Goal: Check status: Check status

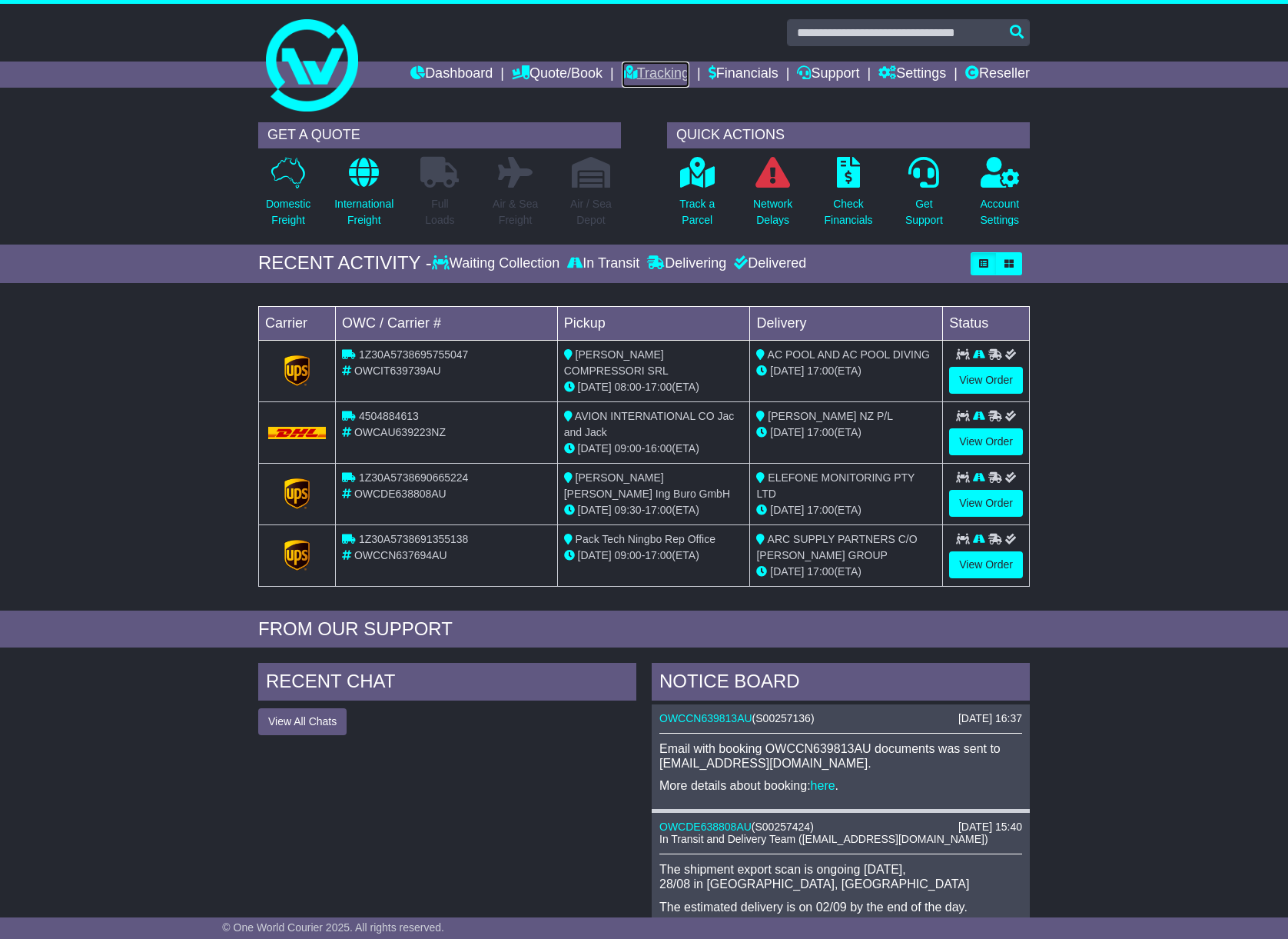
drag, startPoint x: 0, startPoint y: 0, endPoint x: 652, endPoint y: 78, distance: 656.6
click at [658, 72] on link "Tracking" at bounding box center [655, 74] width 67 height 26
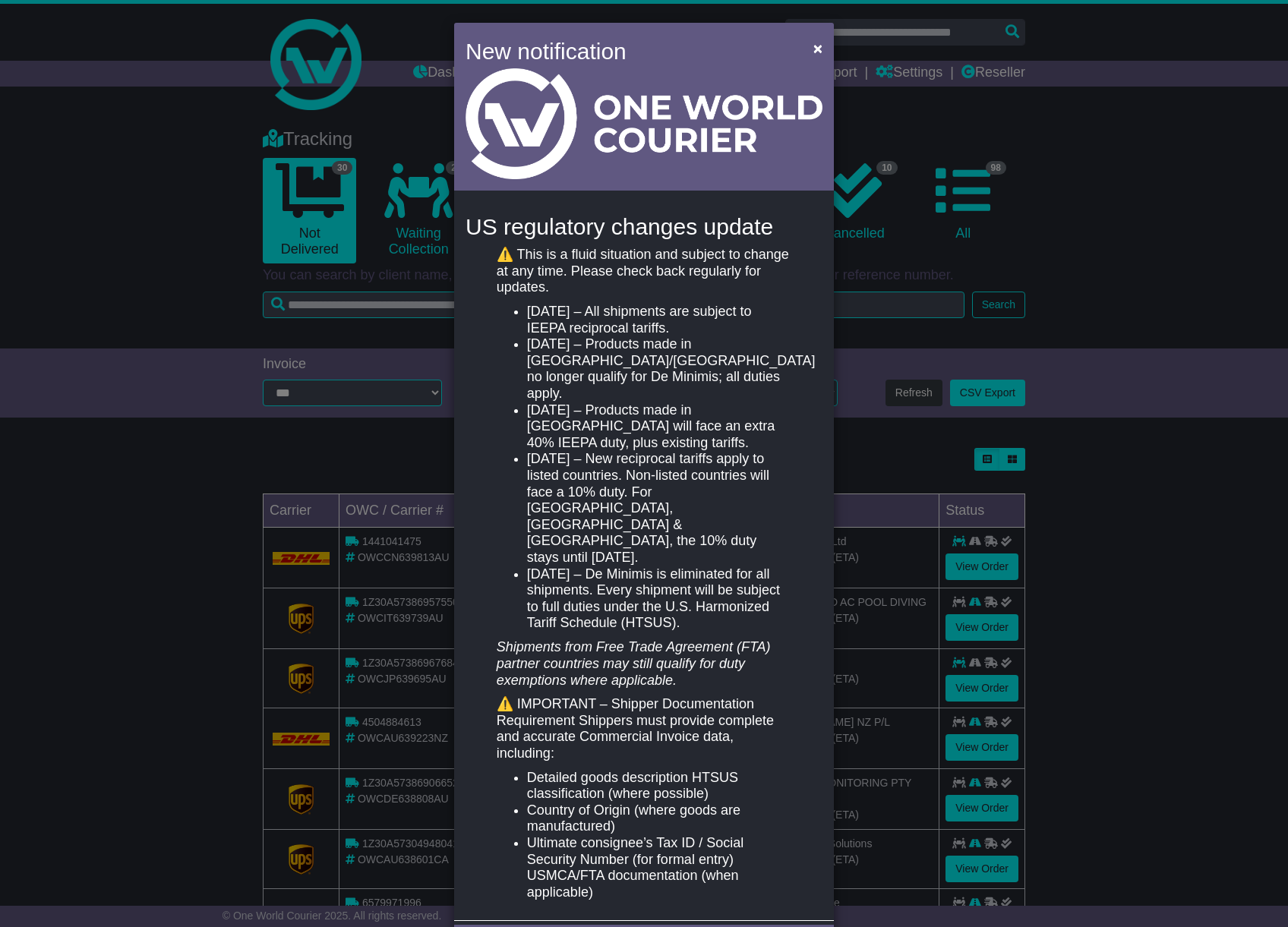
click at [375, 323] on div "New notification × US regulatory changes update ⚠️ This is a fluid situation an…" at bounding box center [644, 464] width 1288 height 927
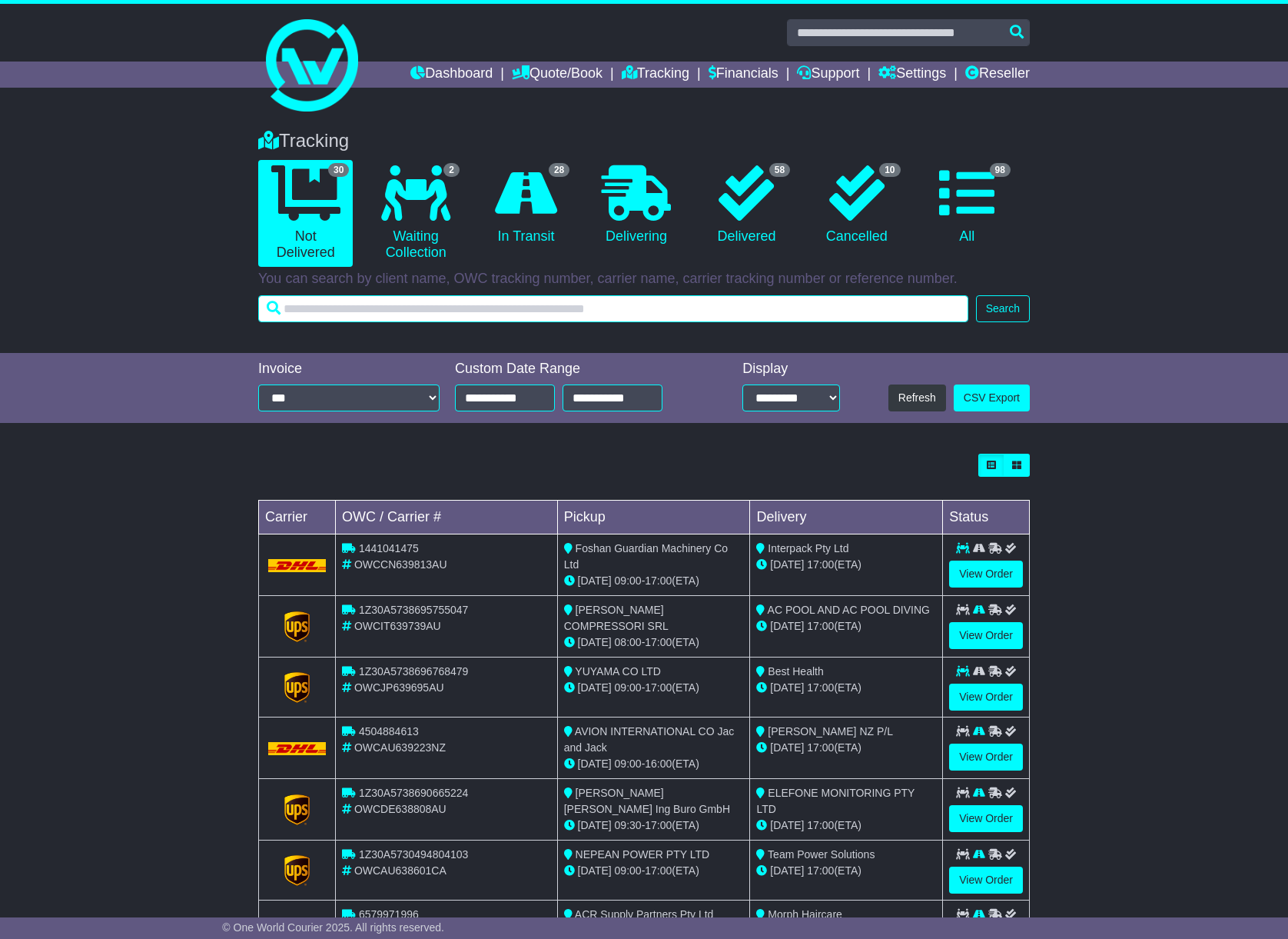
click at [345, 311] on input "text" at bounding box center [613, 309] width 710 height 27
paste input "**********"
type input "**********"
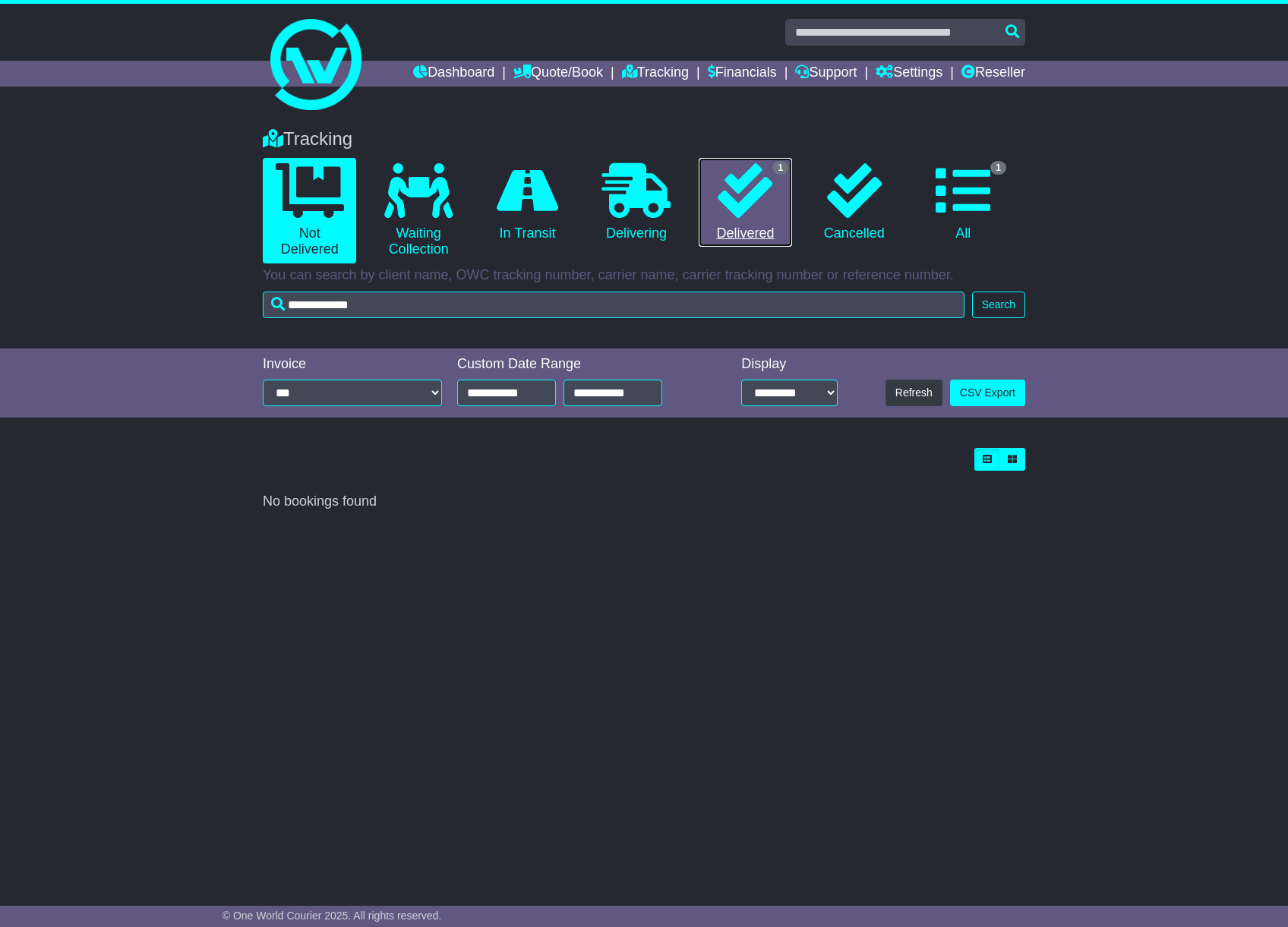
drag, startPoint x: 757, startPoint y: 219, endPoint x: 748, endPoint y: 220, distance: 9.1
click at [754, 219] on link "1 Delivered" at bounding box center [745, 203] width 93 height 90
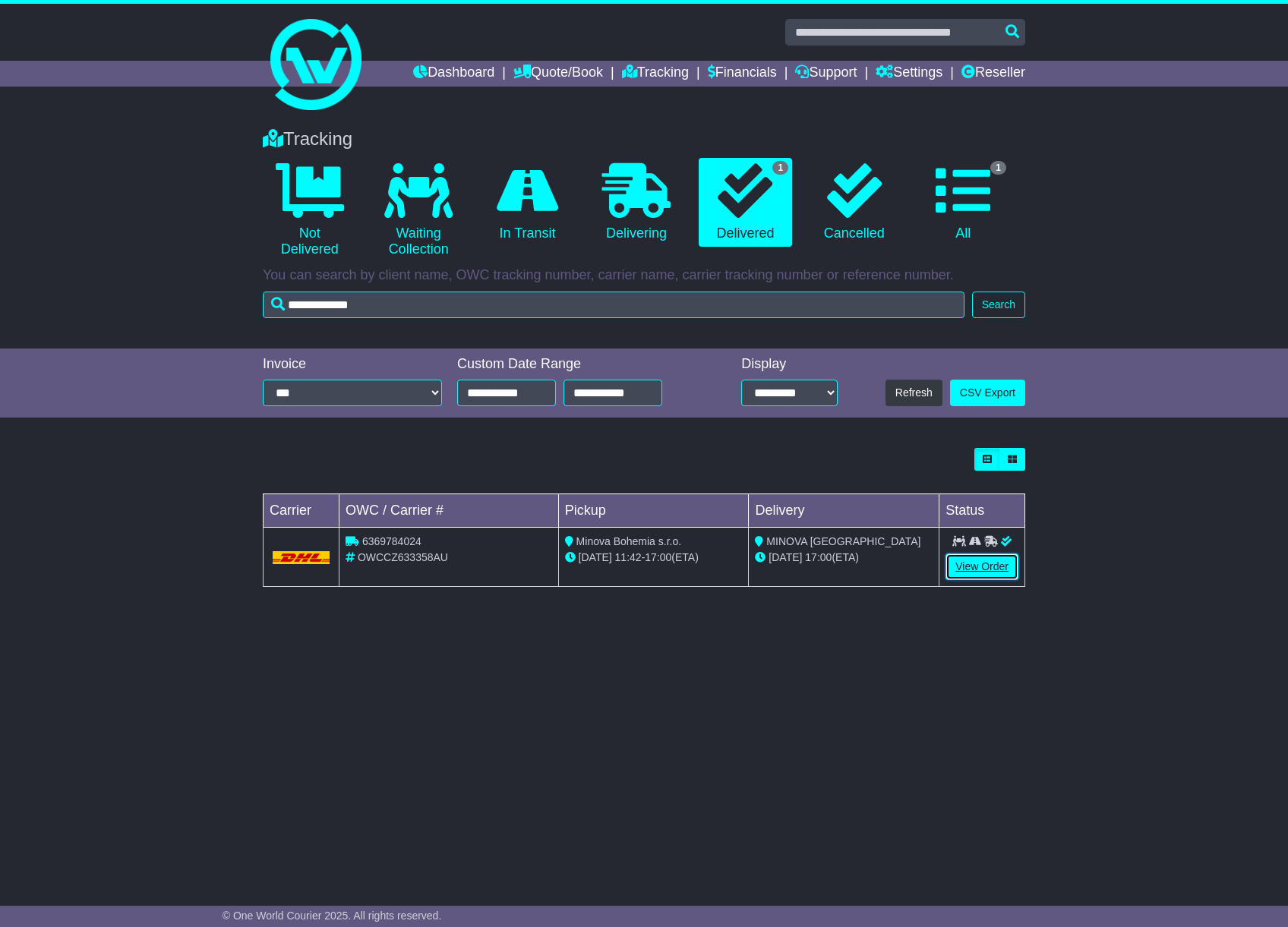
click at [961, 559] on link "View Order" at bounding box center [981, 567] width 73 height 27
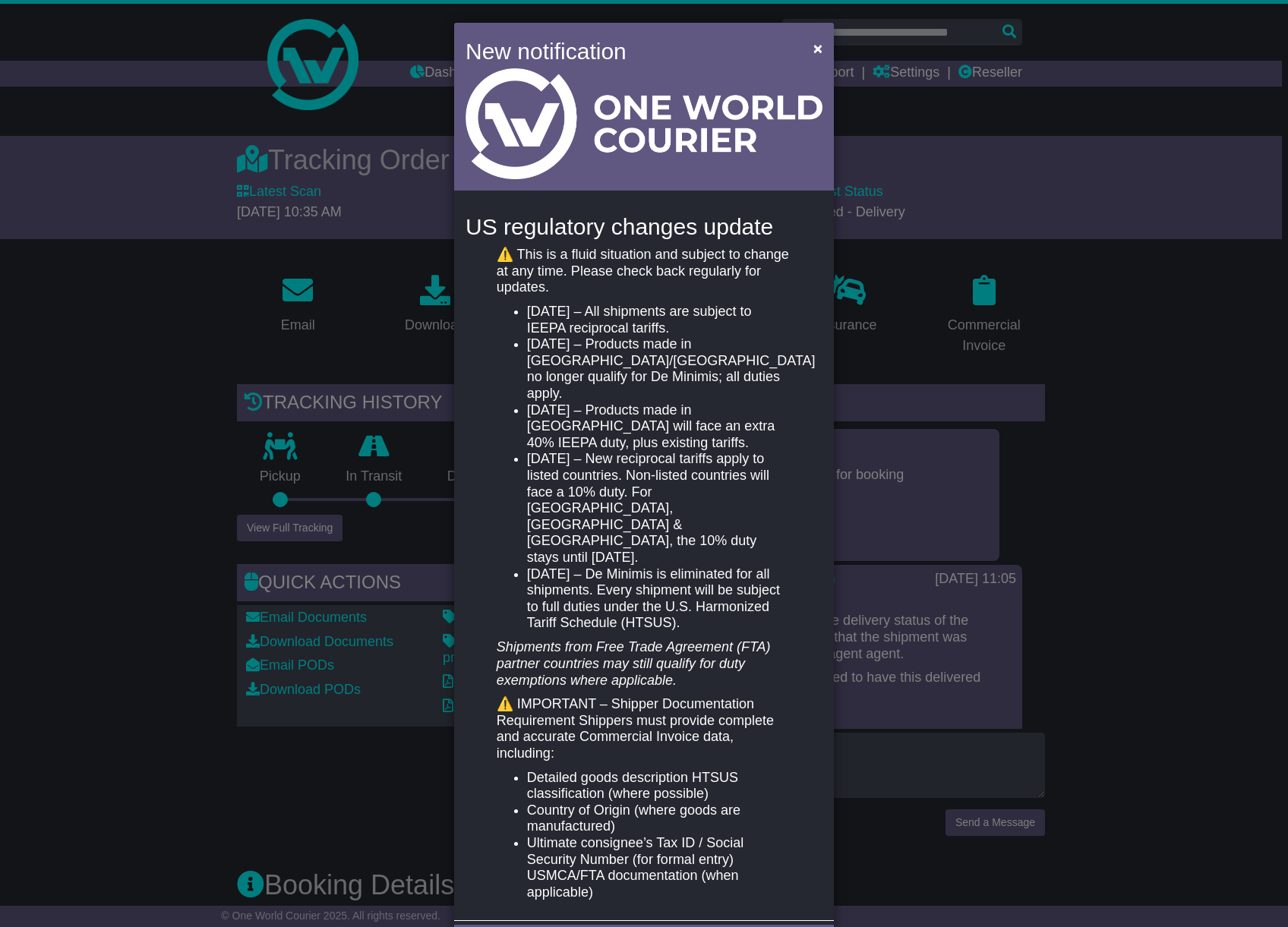
scroll to position [19, 0]
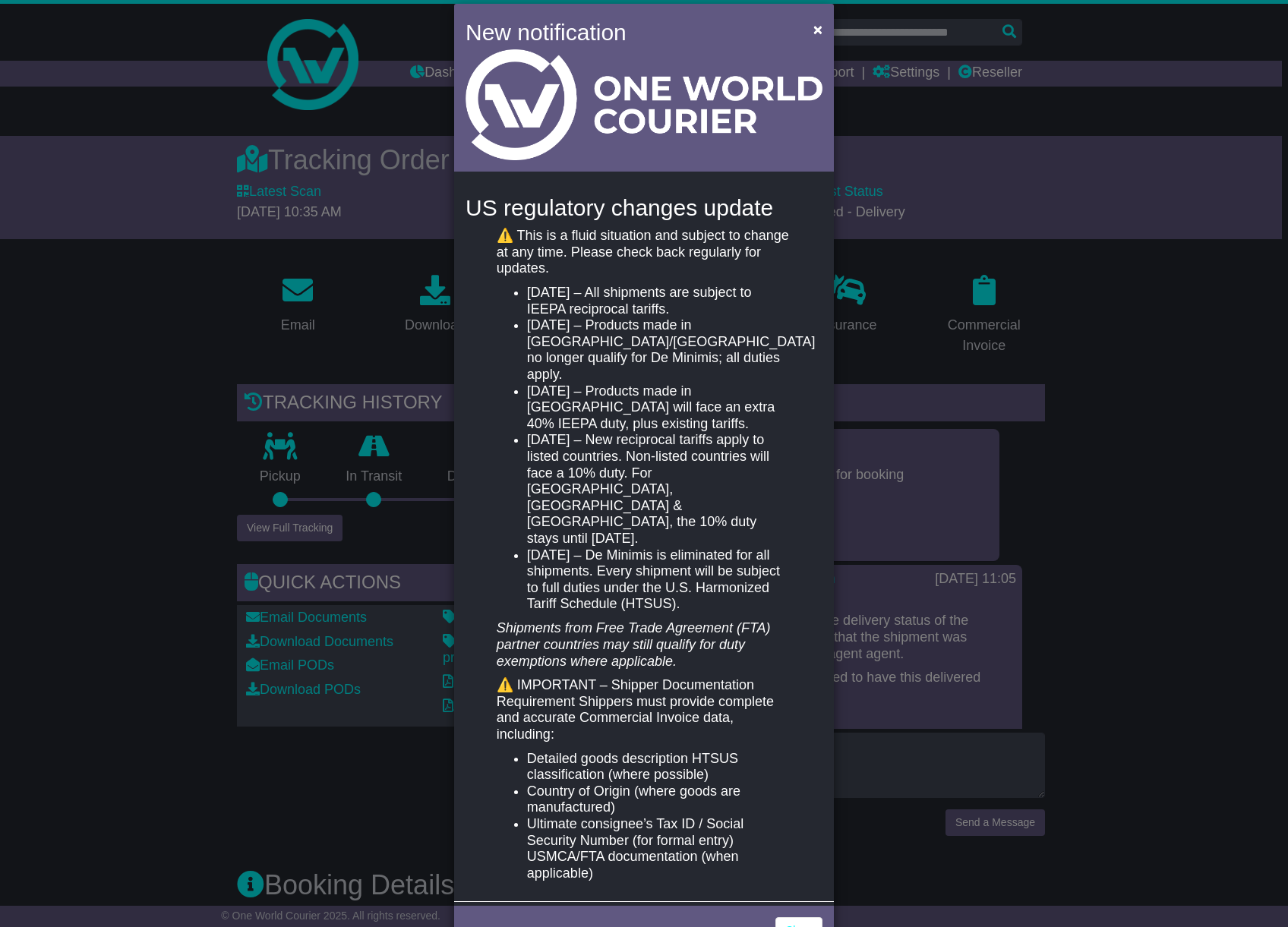
click at [1112, 528] on div "New notification × US regulatory changes update ⚠️ This is a fluid situation an…" at bounding box center [644, 464] width 1288 height 927
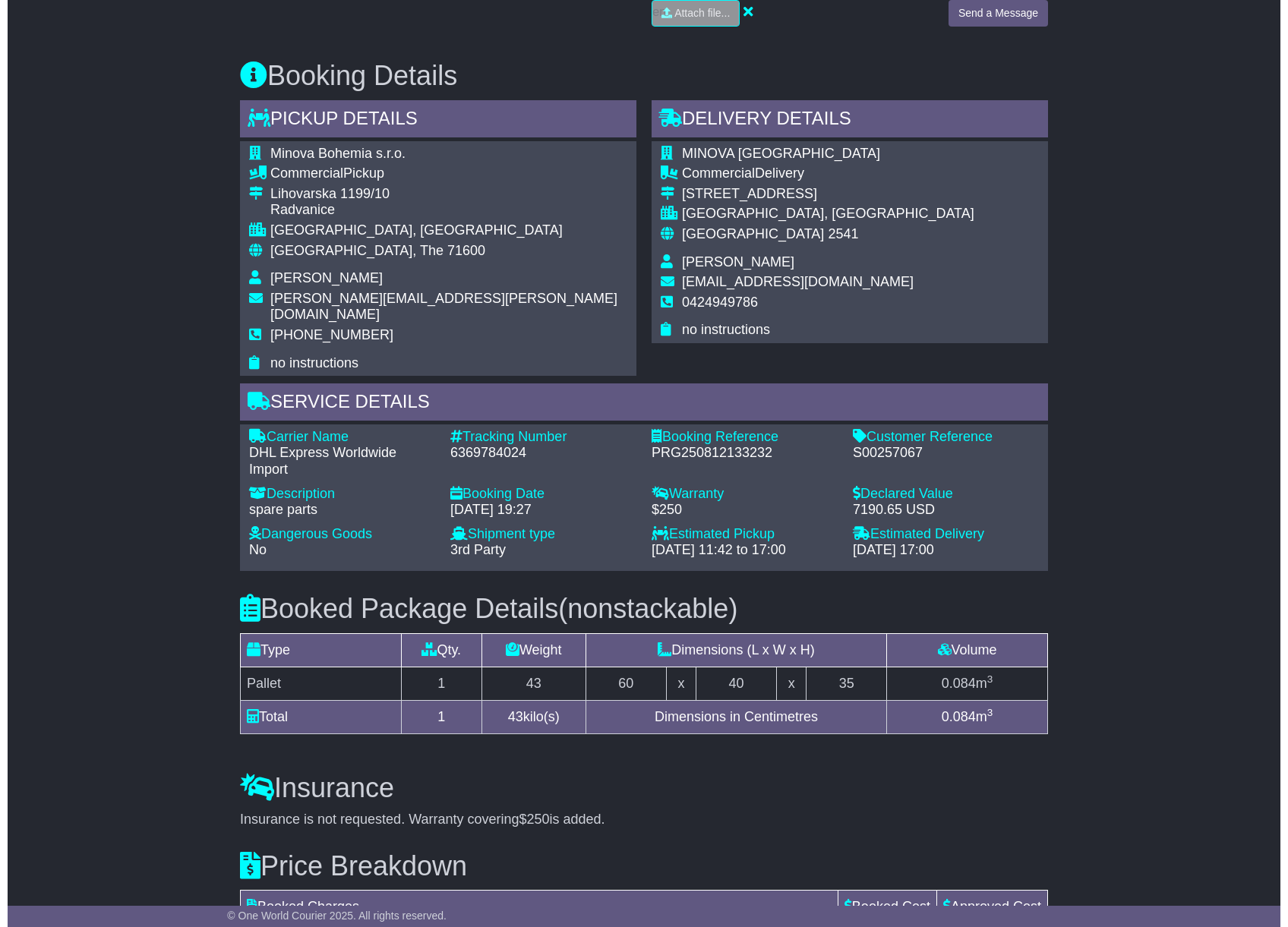
scroll to position [1079, 0]
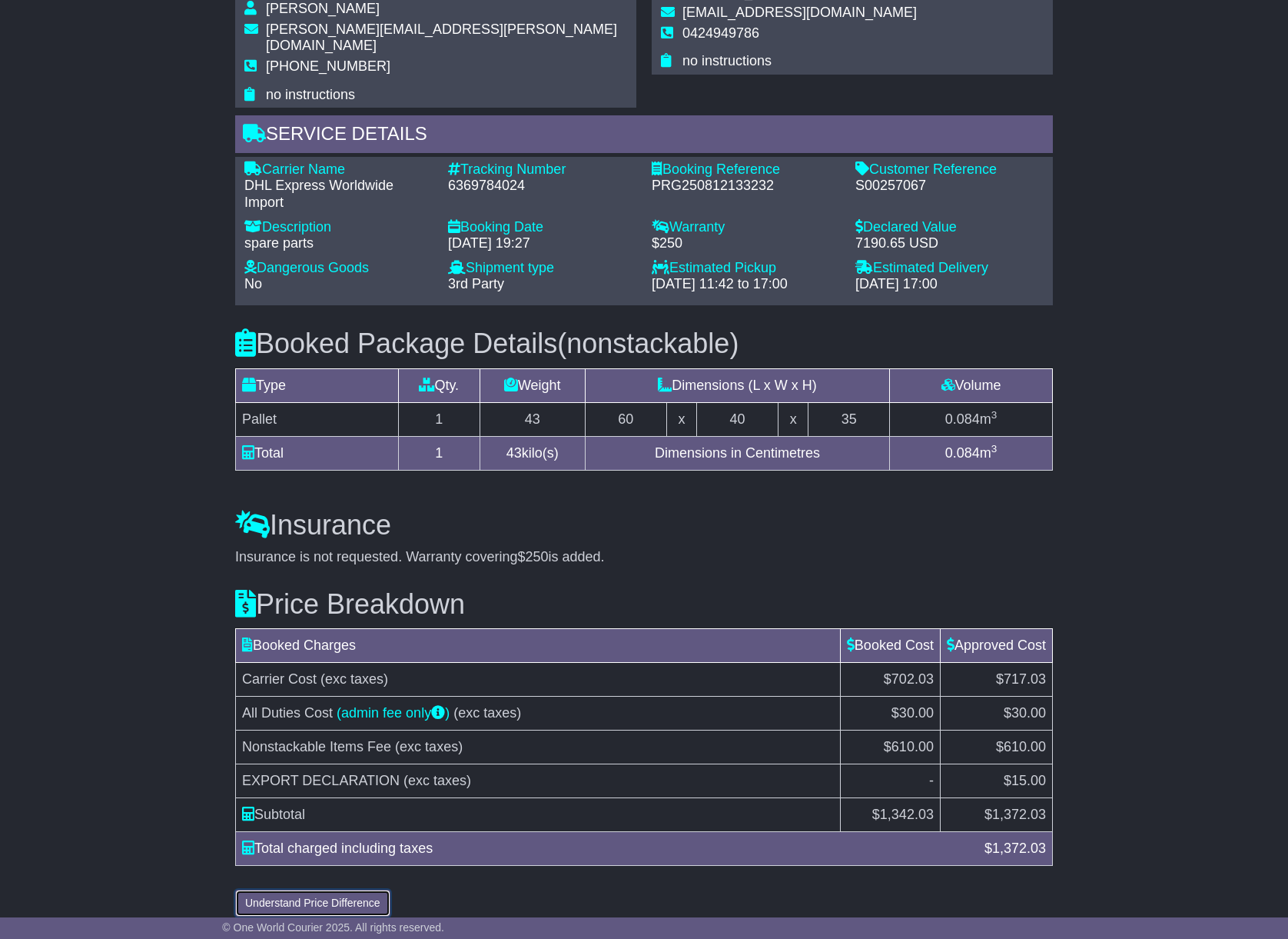
click at [329, 889] on button "Understand Price Difference" at bounding box center [312, 903] width 155 height 27
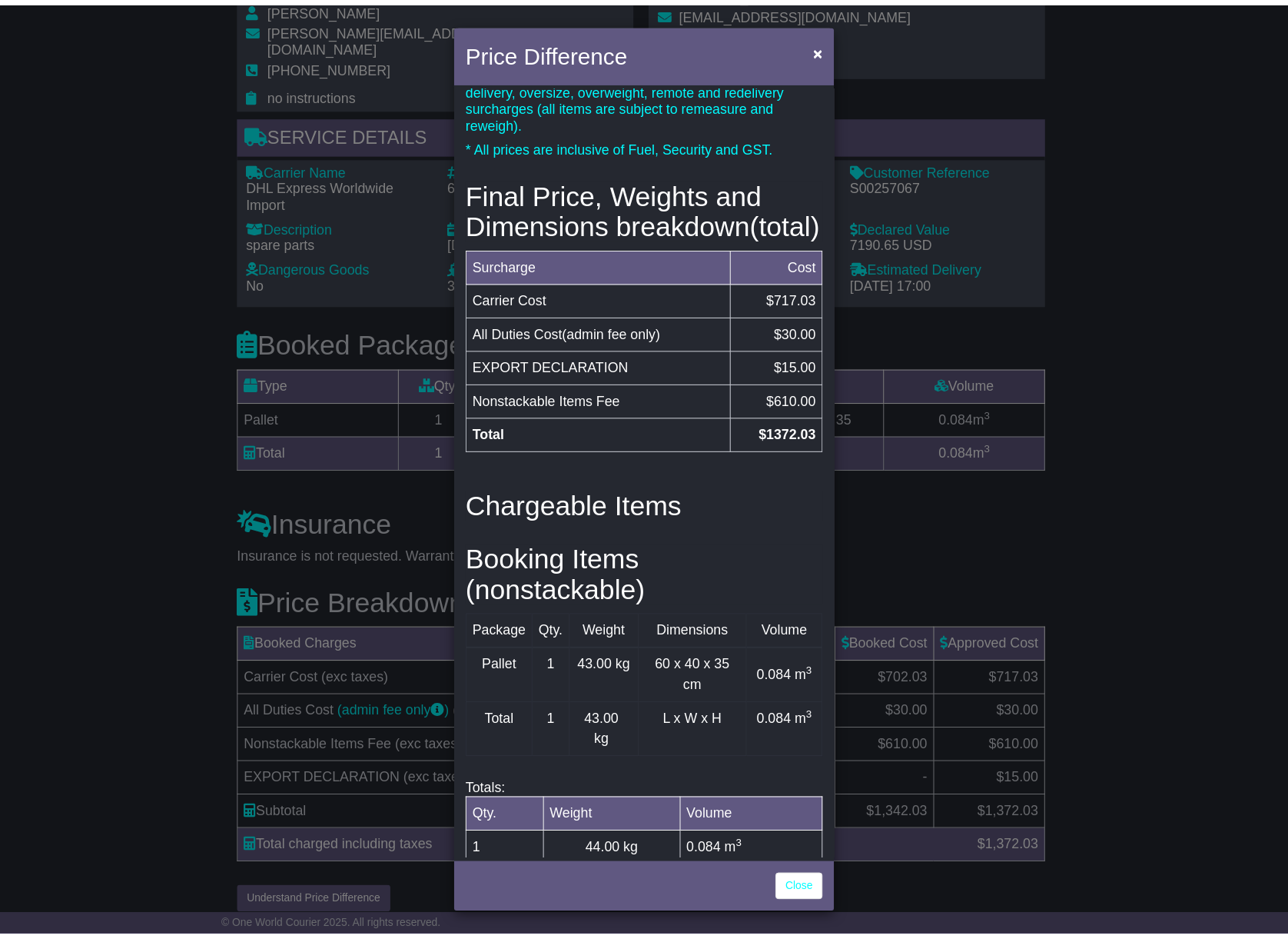
scroll to position [363, 0]
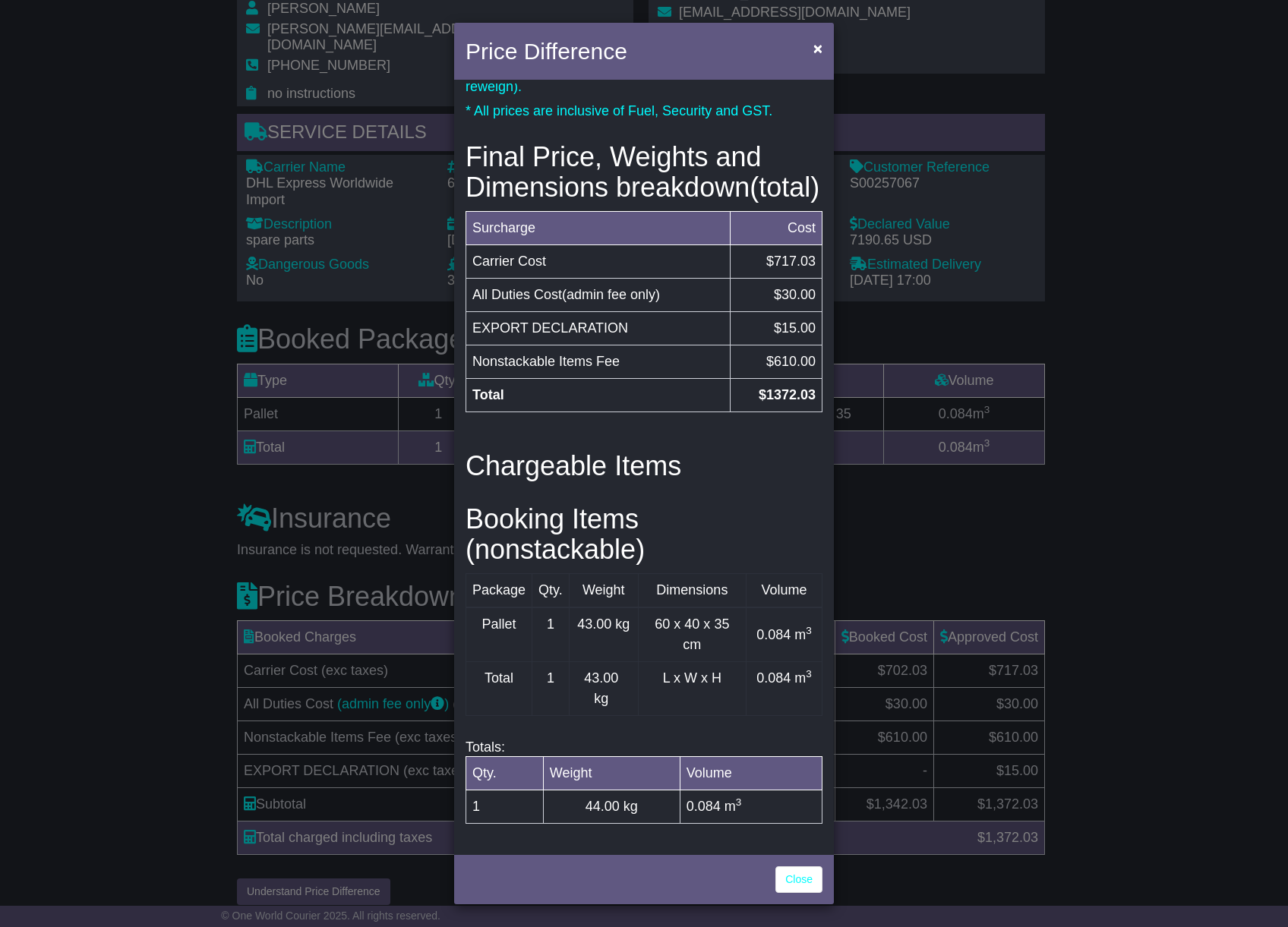
click at [187, 744] on div "Price Difference × Price Breakdown Surcharge Cost Carrier Cost $702.03 All Duti…" at bounding box center [644, 464] width 1288 height 927
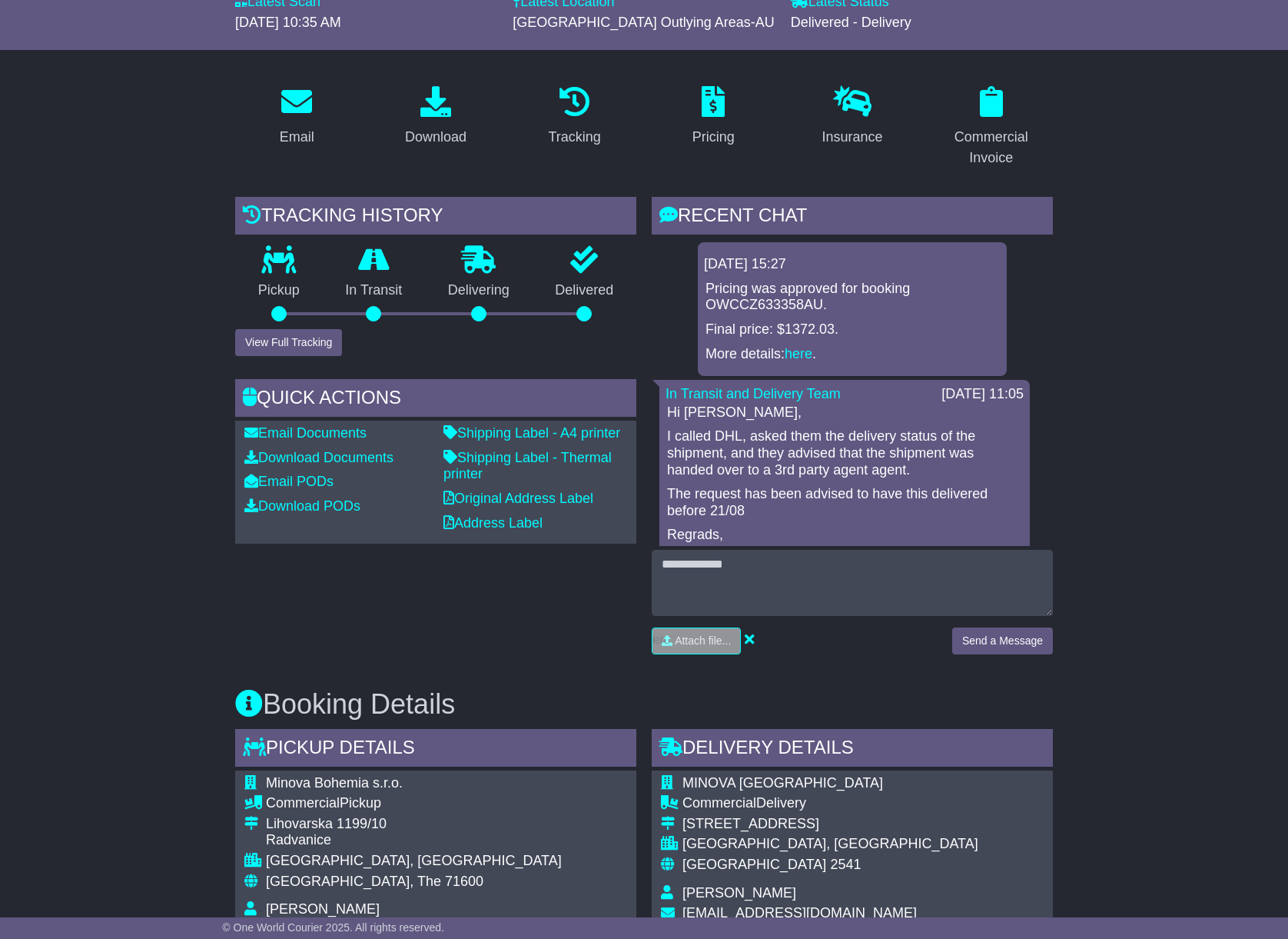
scroll to position [0, 0]
